Goal: Transaction & Acquisition: Purchase product/service

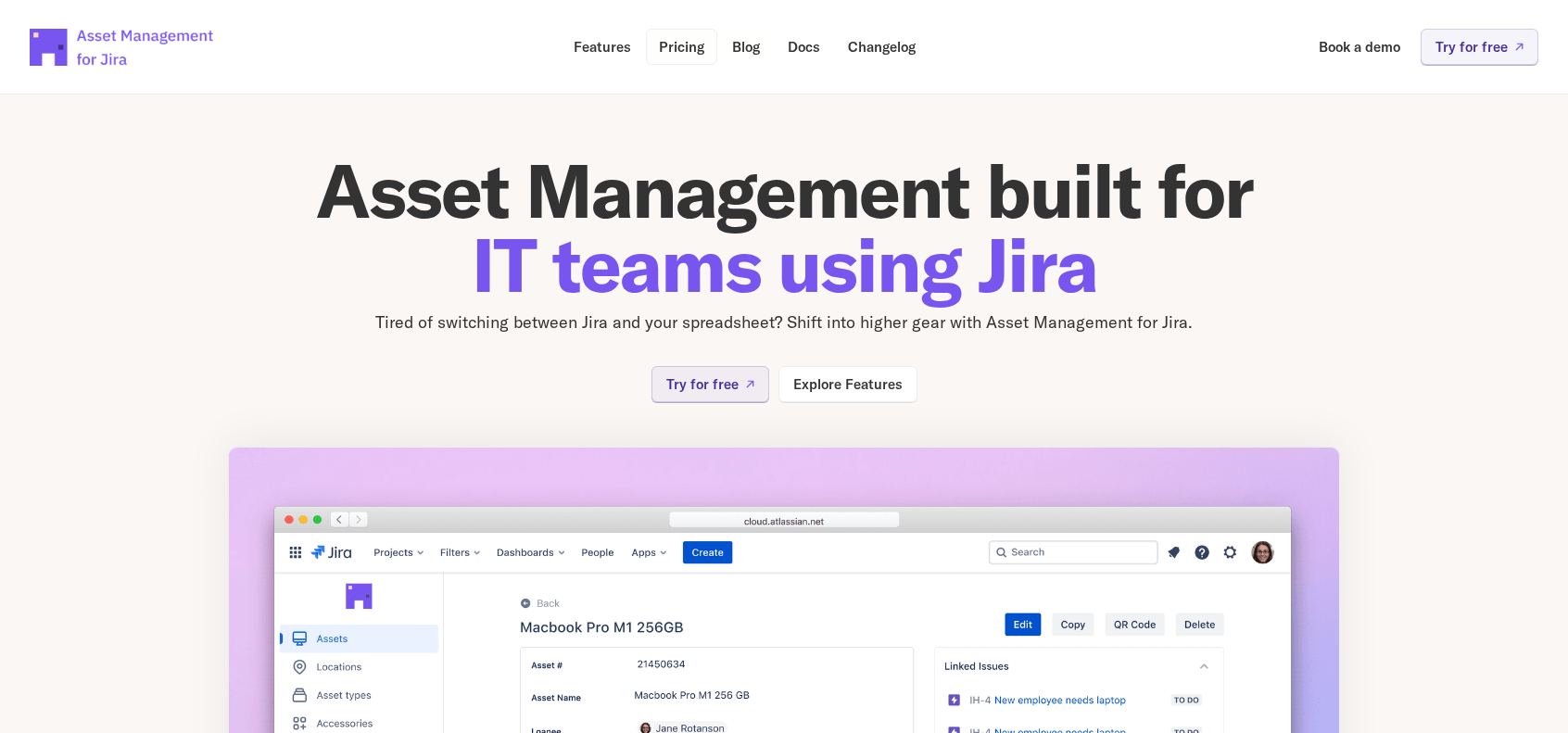
click at [669, 51] on p "Pricing" at bounding box center [681, 46] width 45 height 14
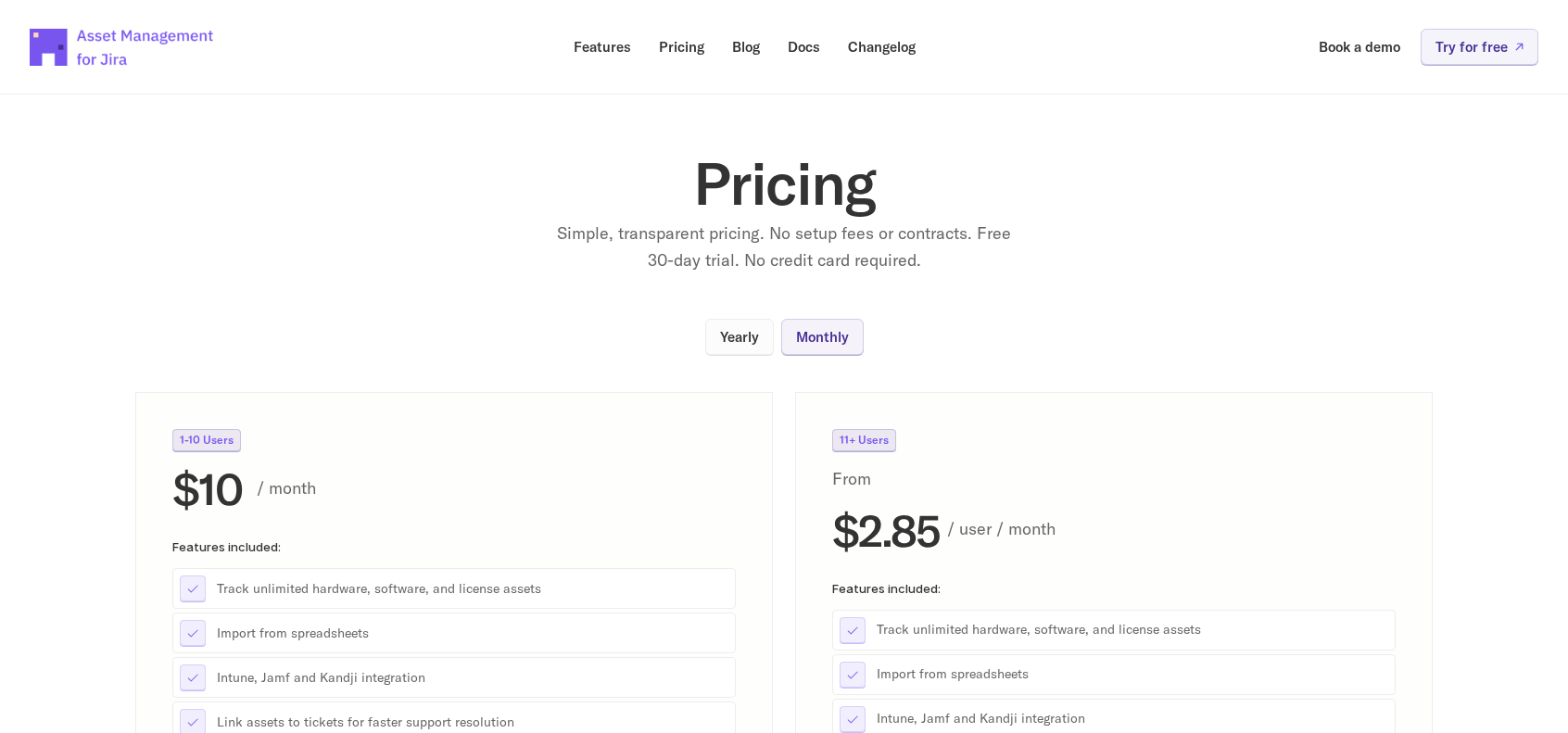
click at [737, 323] on link "Yearly" at bounding box center [739, 336] width 69 height 36
click at [807, 344] on p "Monthly" at bounding box center [823, 336] width 53 height 14
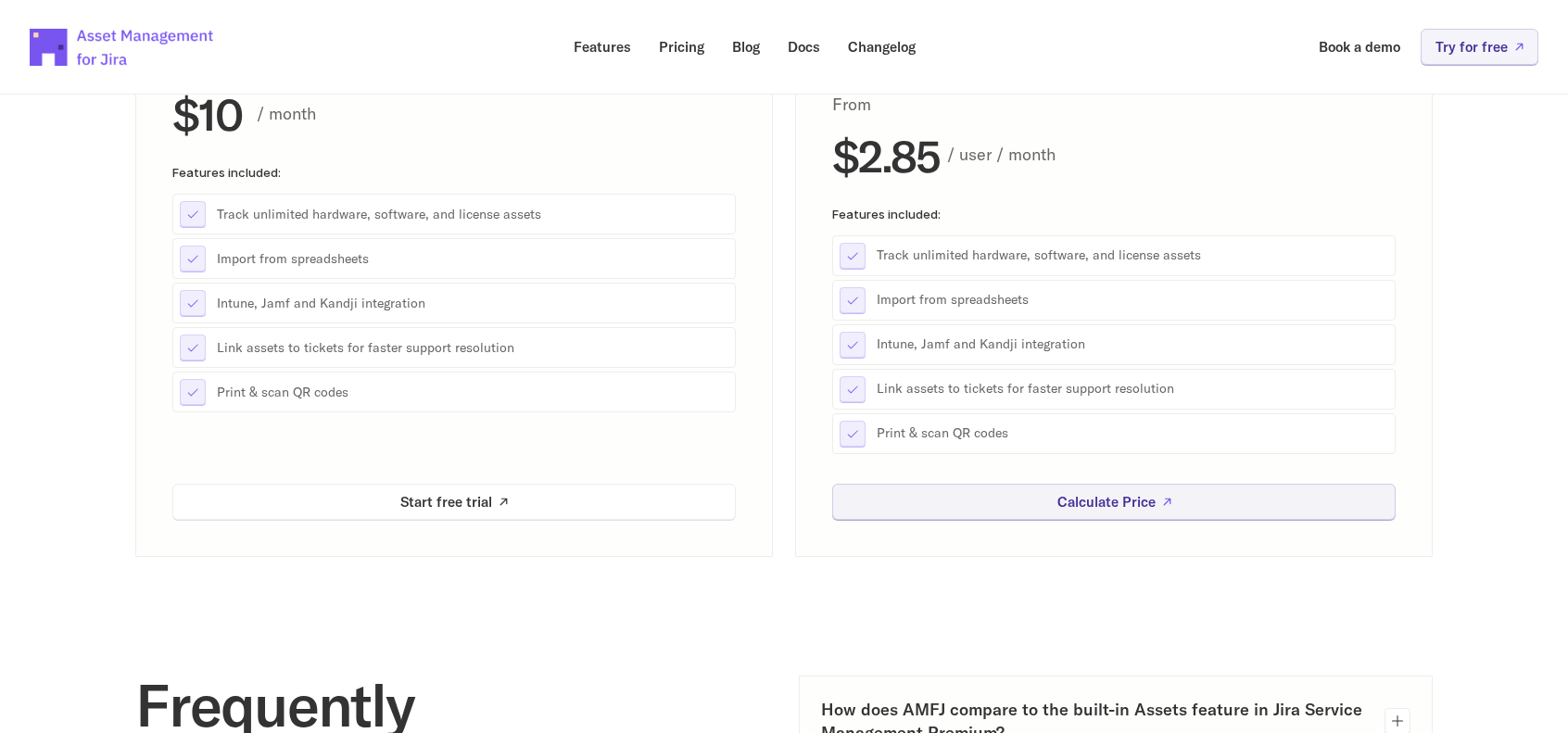
scroll to position [556, 0]
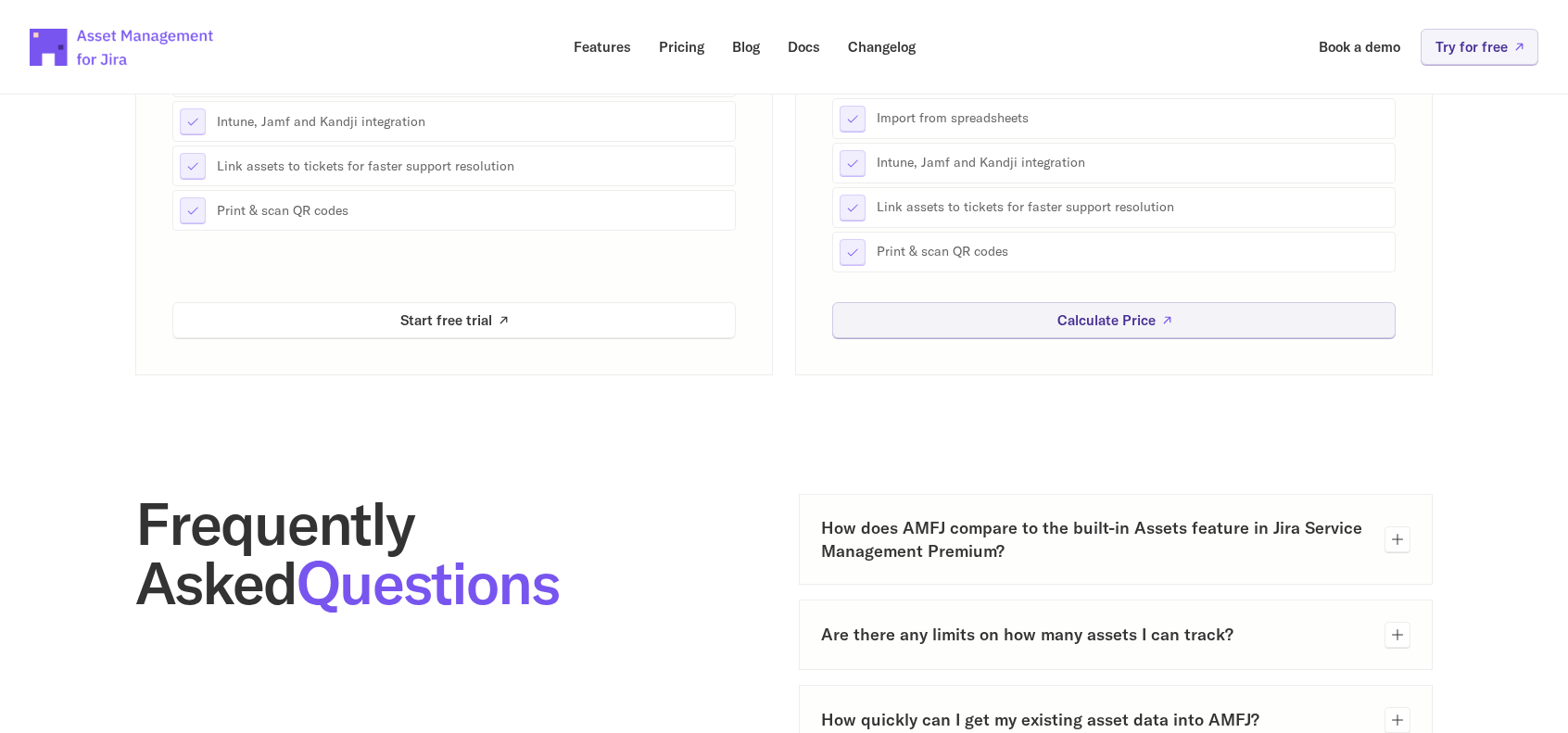
click at [545, 247] on div "1-10 Users $10 / month Features included: Track unlimited hardware, software, a…" at bounding box center [454, 73] width 564 height 399
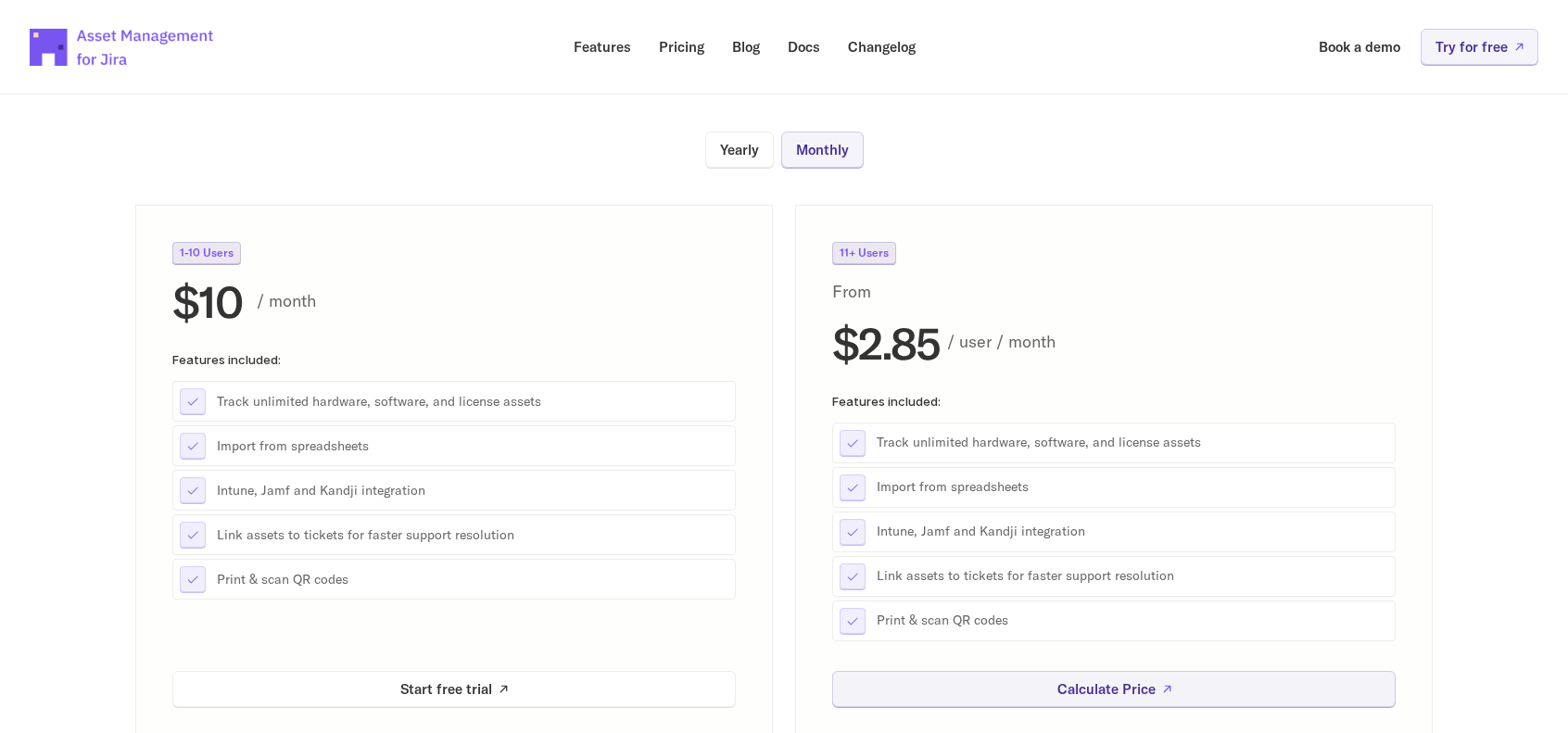
scroll to position [186, 0]
click at [1230, 286] on div "11+ Users From $2.85 / user / month" at bounding box center [1114, 305] width 564 height 123
click at [1262, 214] on div "11+ Users From $2.85 / user / month Features included: Track unlimited hardware…" at bounding box center [1114, 476] width 638 height 539
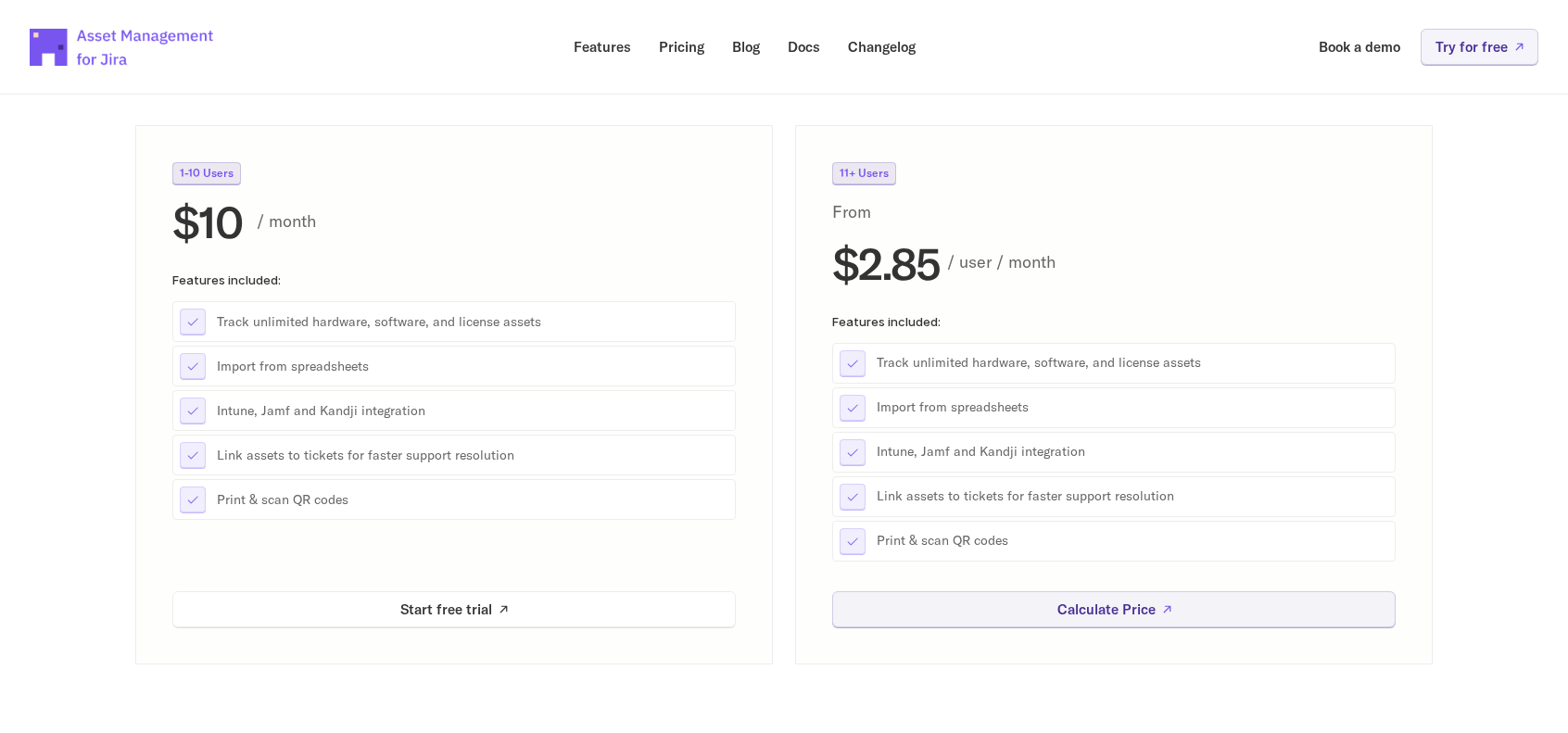
scroll to position [370, 0]
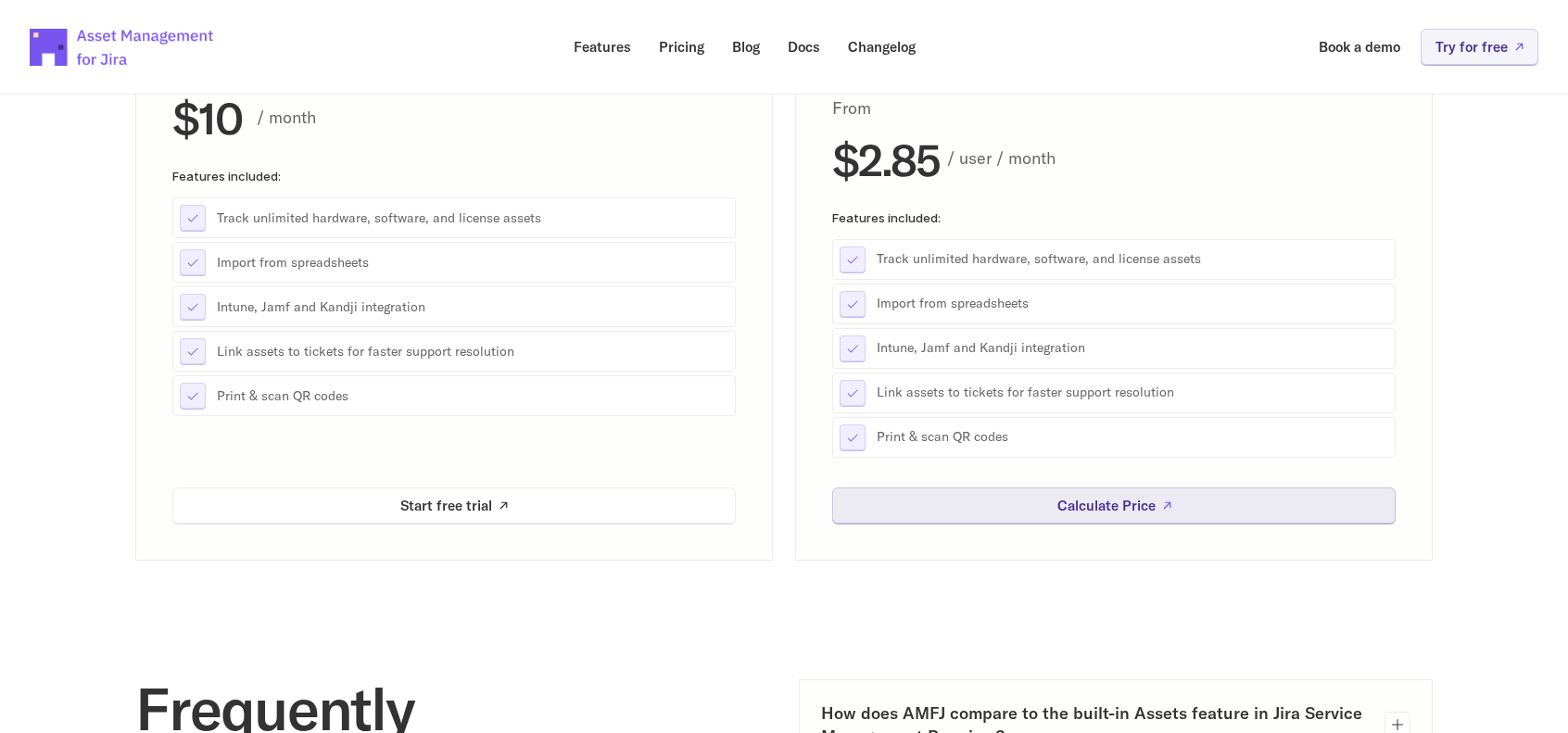
click at [1136, 511] on p "Calculate Price" at bounding box center [1106, 505] width 98 height 14
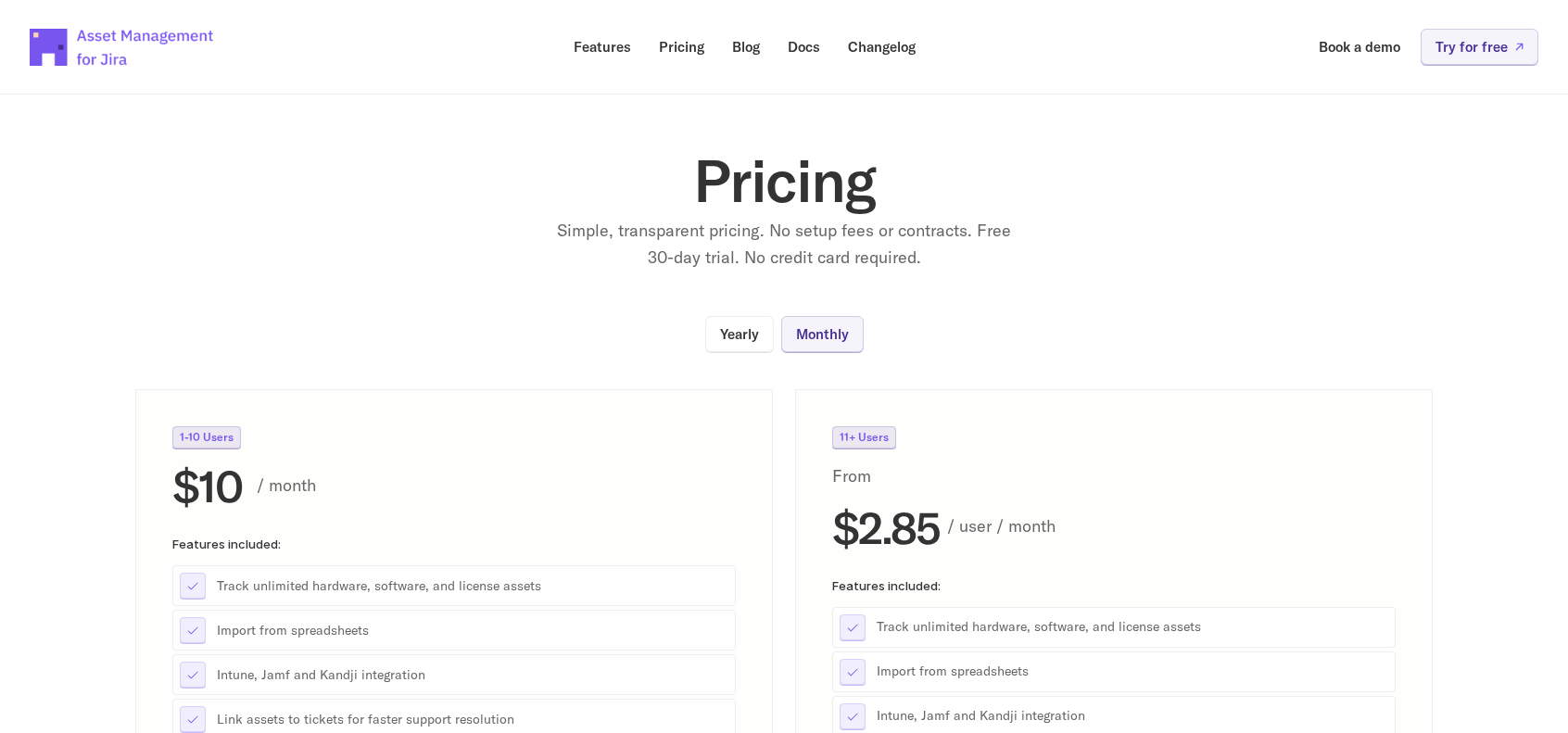
scroll to position [0, 0]
